Goal: Information Seeking & Learning: Learn about a topic

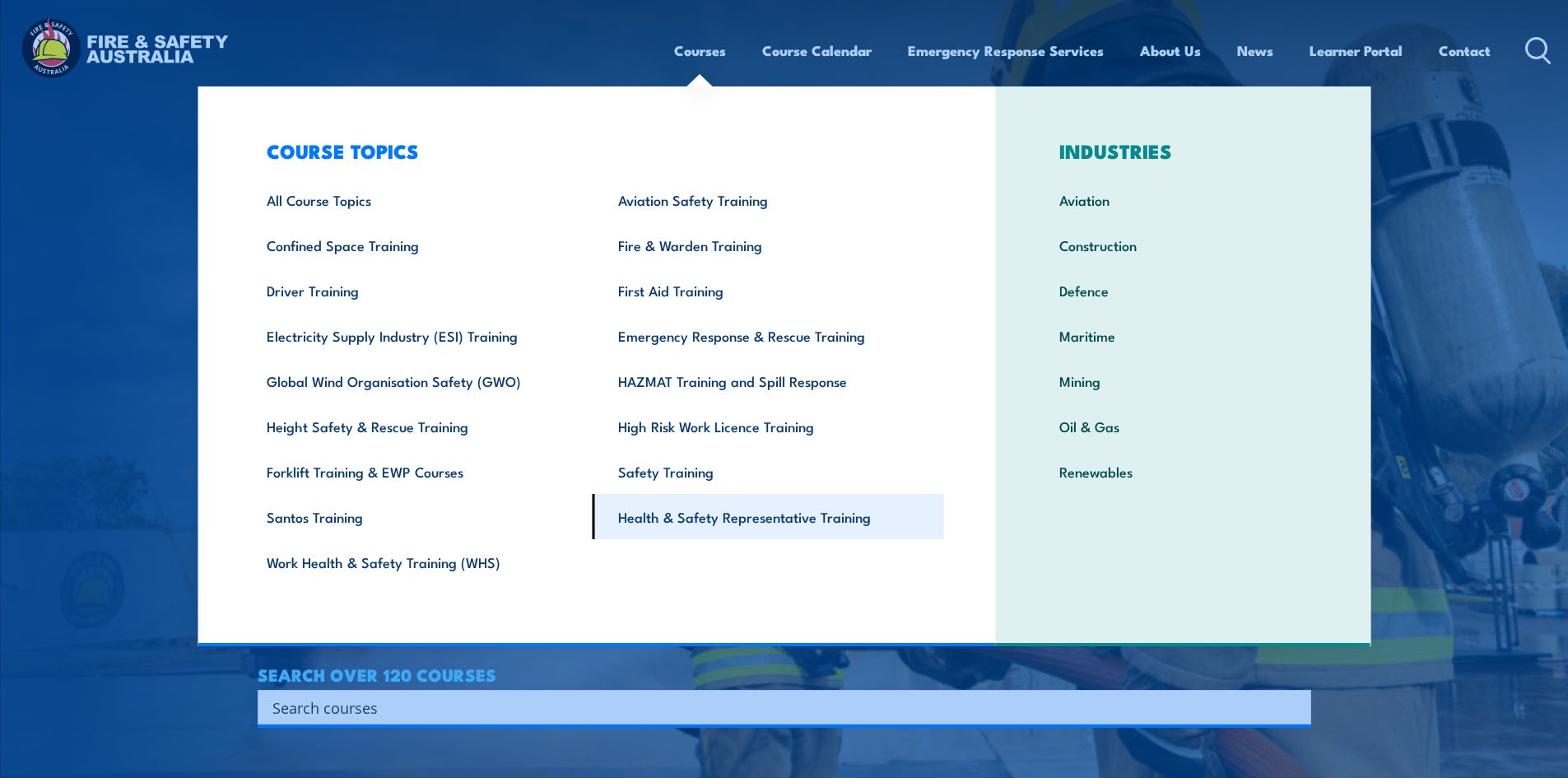
click at [728, 521] on link "Health & Safety Representative Training" at bounding box center [768, 516] width 351 height 45
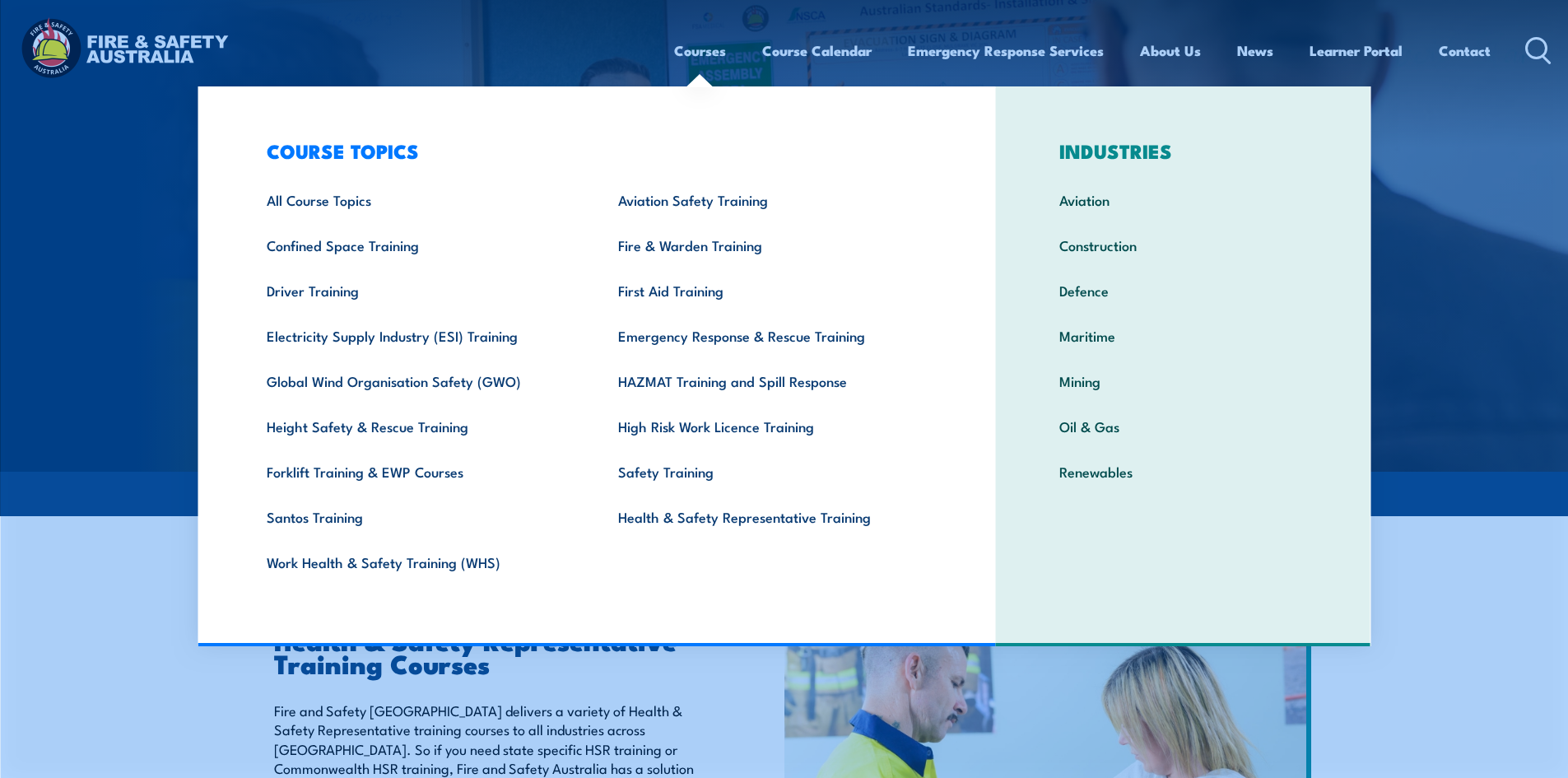
click at [665, 692] on div "Health & Safety Representative Training Courses Fire and Safety [GEOGRAPHIC_DAT…" at bounding box center [483, 781] width 451 height 305
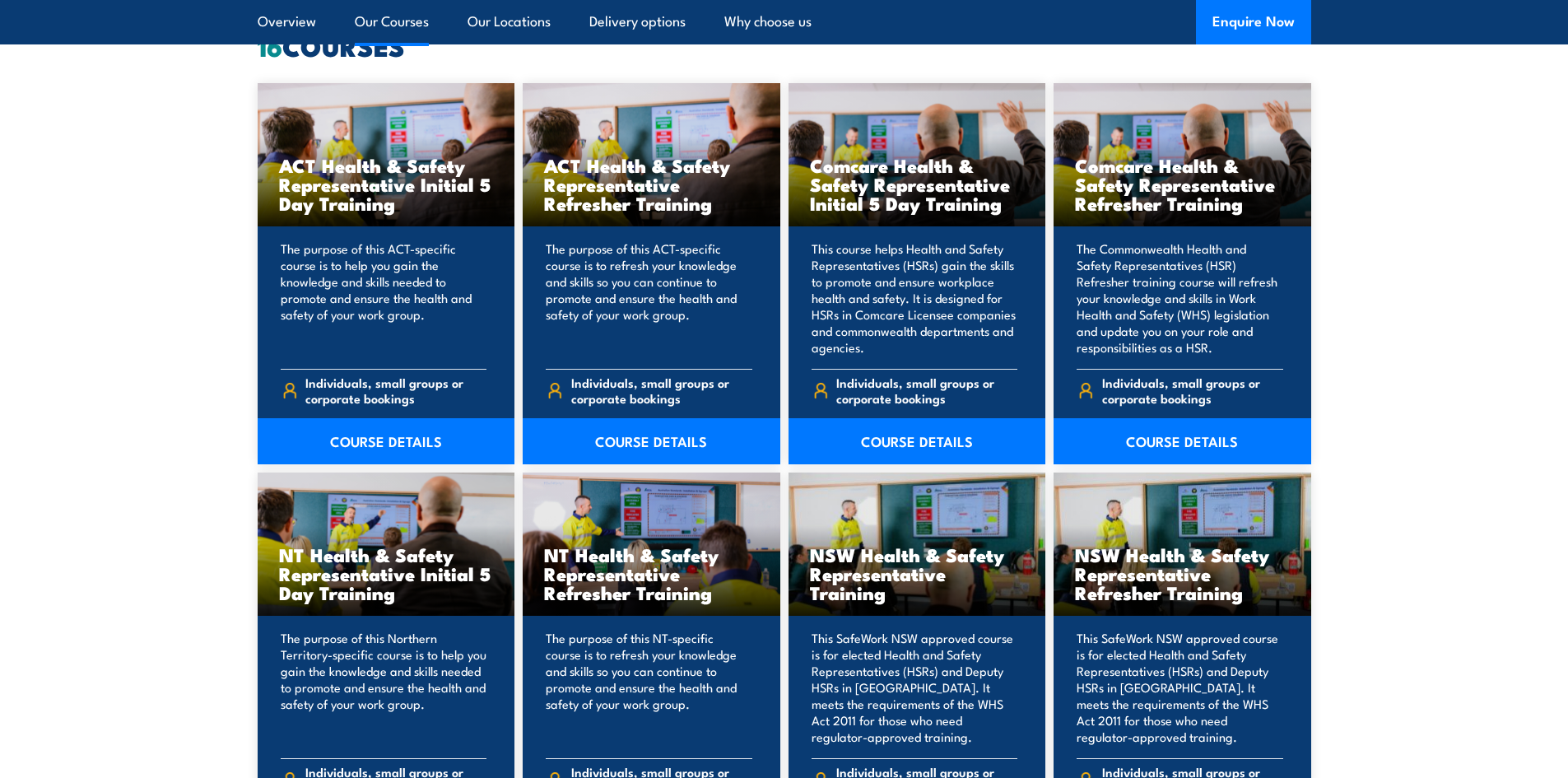
scroll to position [1482, 0]
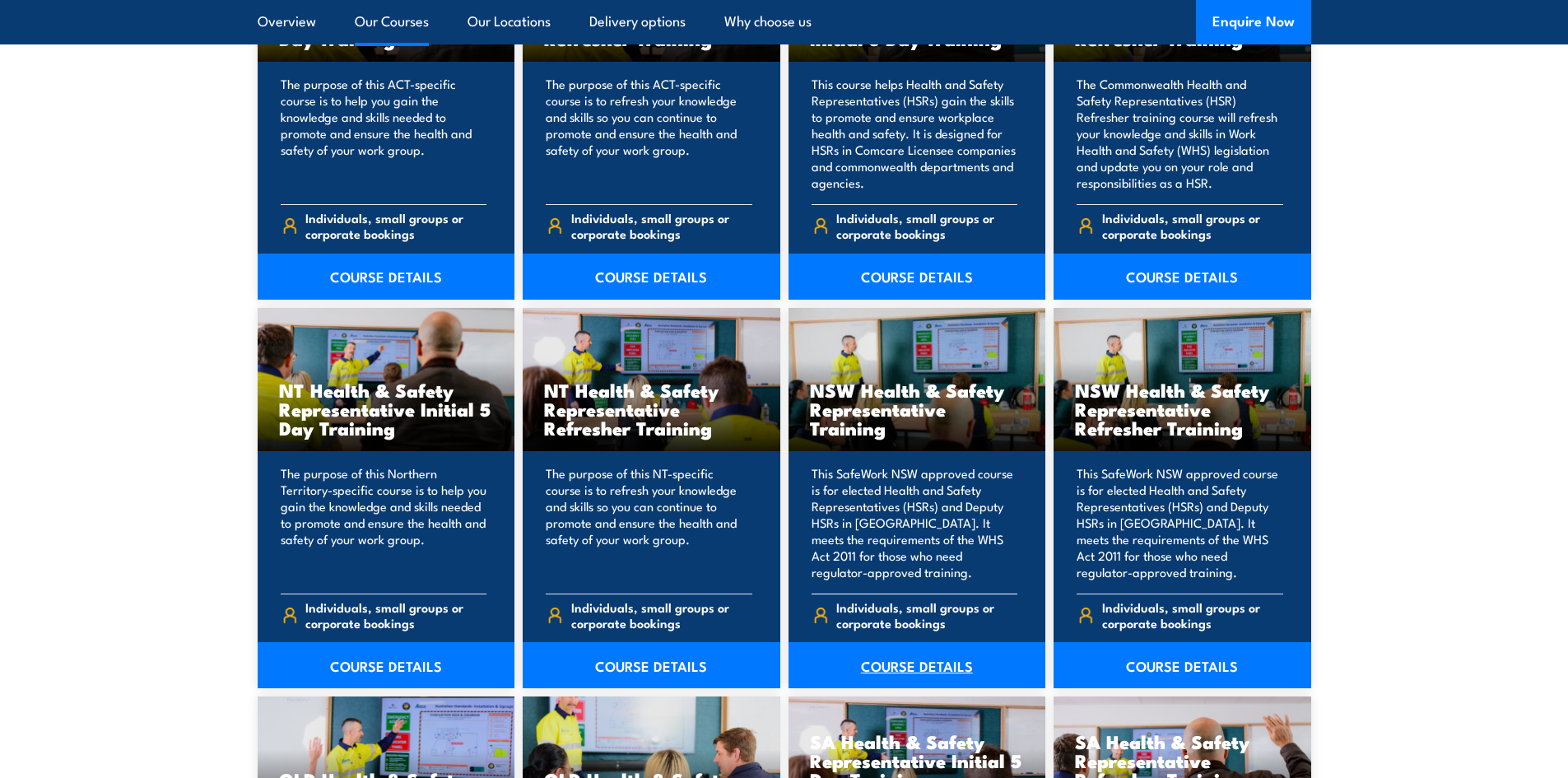
click at [904, 664] on link "COURSE DETAILS" at bounding box center [917, 665] width 257 height 46
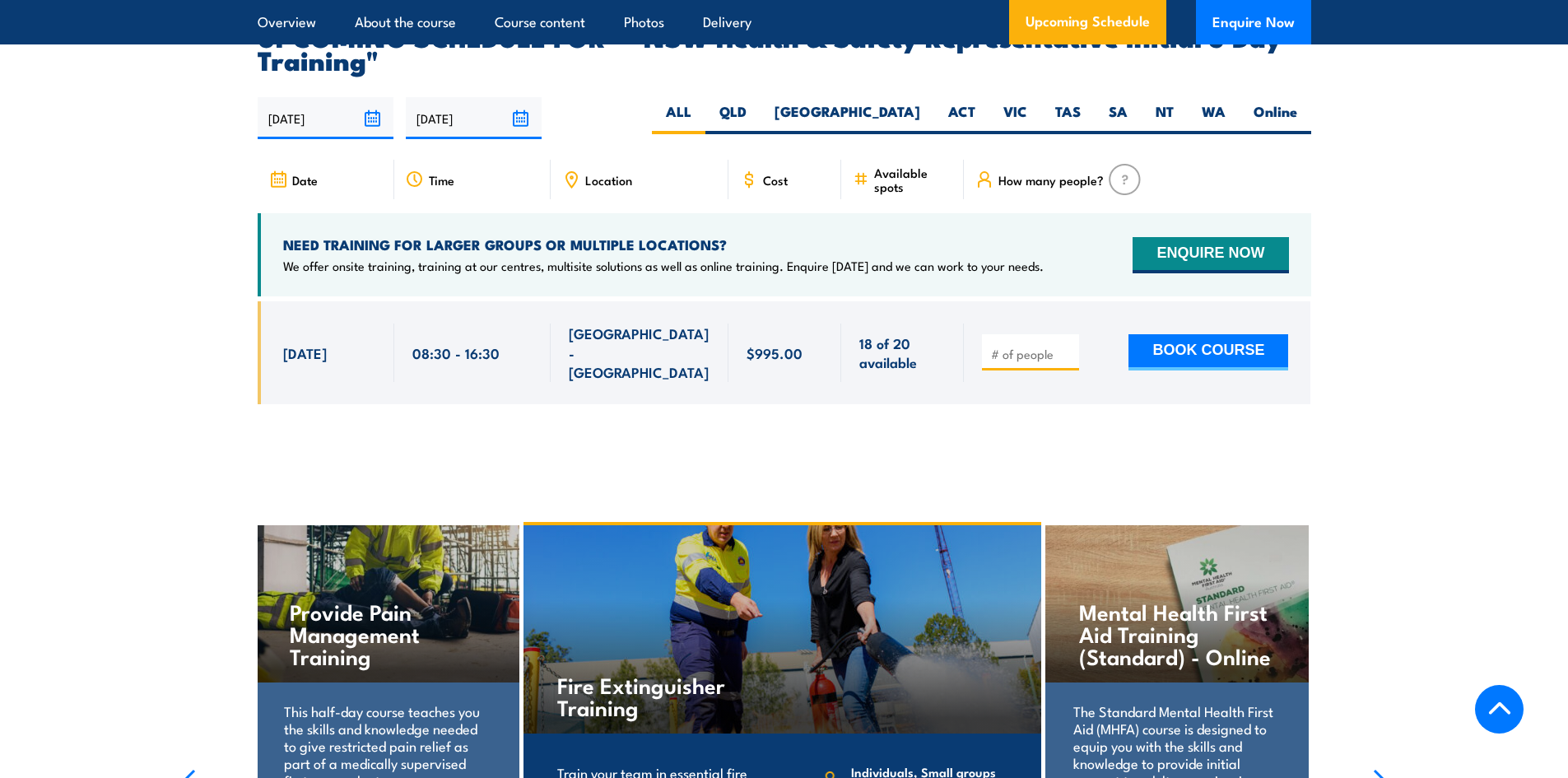
scroll to position [3046, 0]
